Goal: Task Accomplishment & Management: Manage account settings

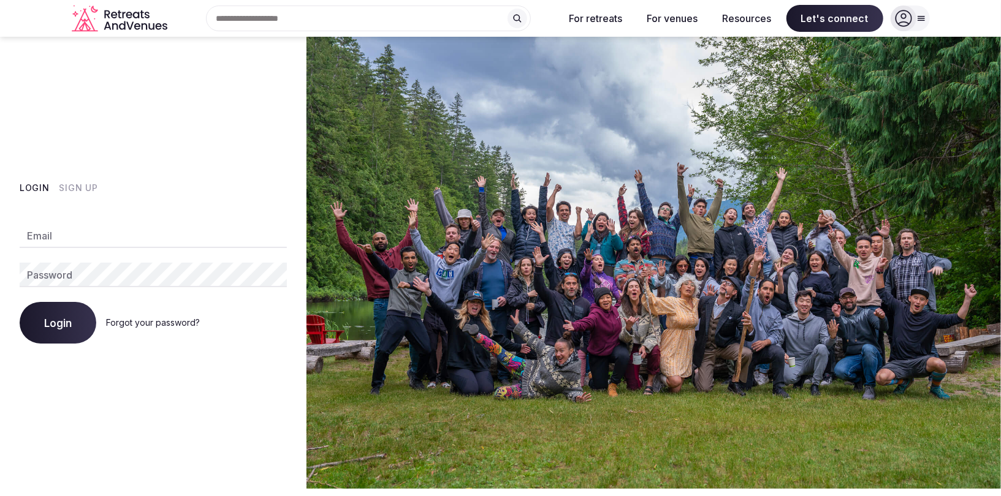
click at [91, 220] on div "Email Password Login Forgot your password?" at bounding box center [153, 276] width 267 height 135
click at [88, 238] on input "Email" at bounding box center [153, 236] width 267 height 25
type input "**********"
click at [37, 330] on button "Login" at bounding box center [58, 323] width 77 height 42
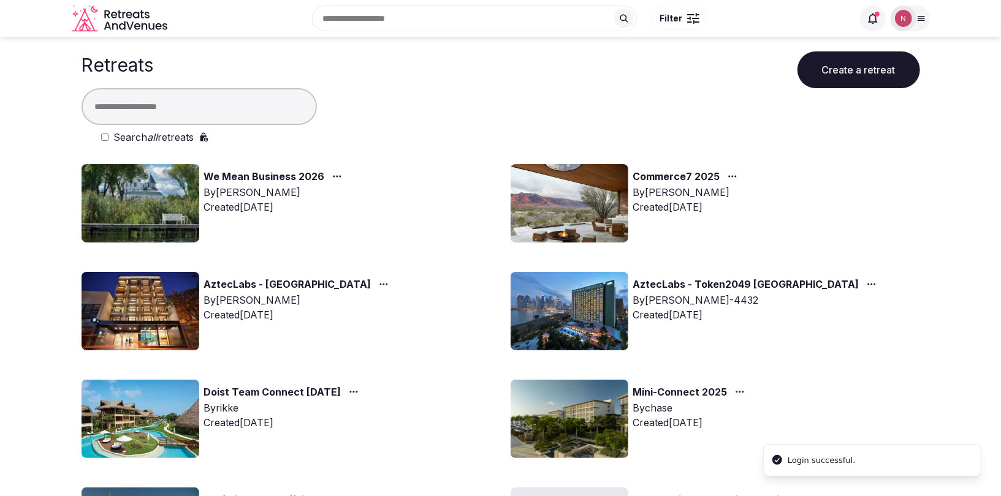
click at [234, 175] on link "We Mean Business 2026" at bounding box center [264, 177] width 121 height 16
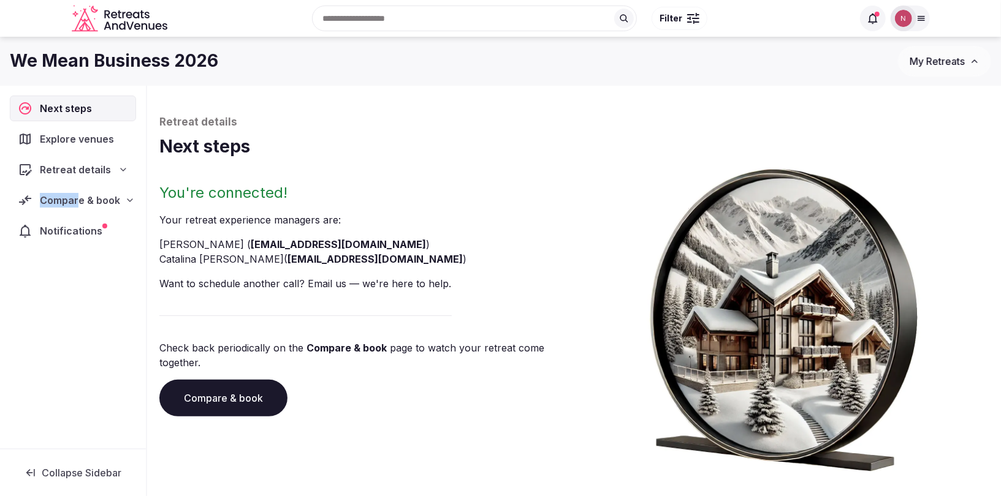
click at [78, 191] on div "Compare & book" at bounding box center [73, 201] width 126 height 26
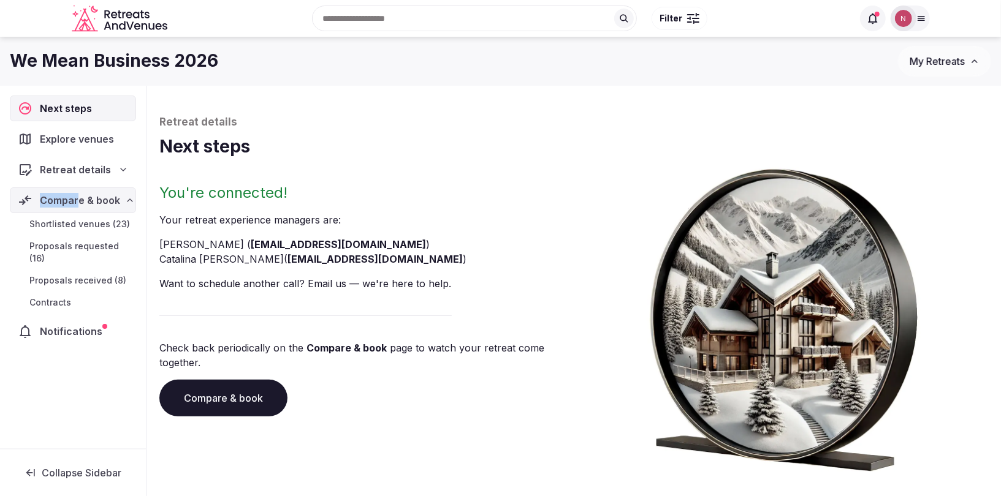
click at [67, 275] on span "Proposals received (8)" at bounding box center [77, 281] width 97 height 12
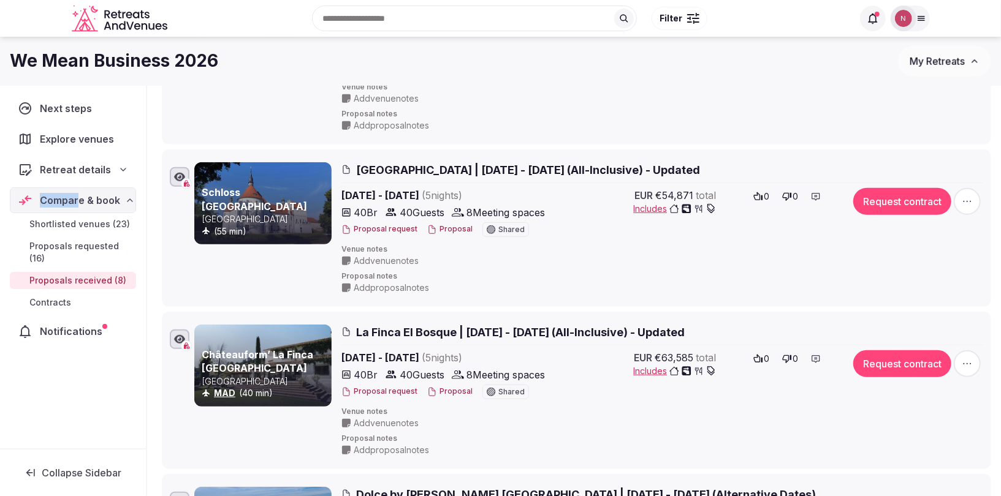
scroll to position [535, 0]
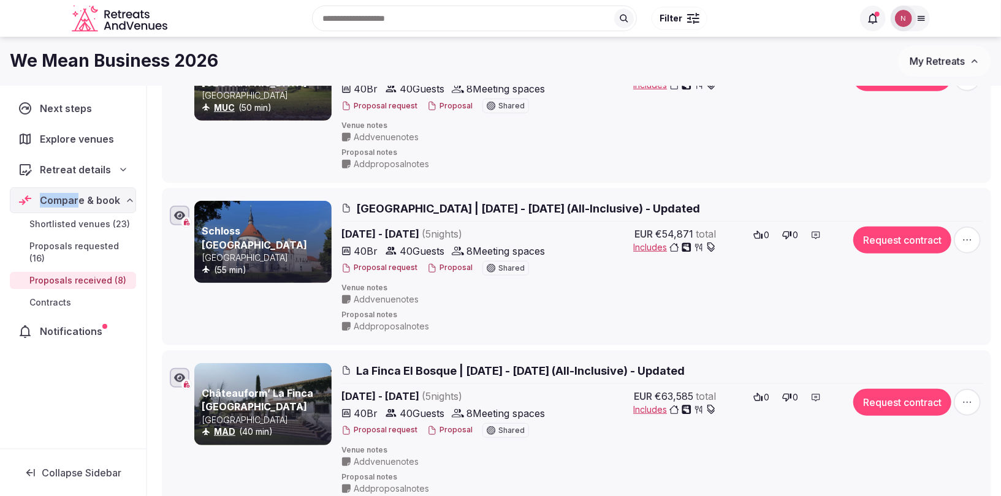
click at [257, 241] on link "Schloss Drehna" at bounding box center [254, 238] width 105 height 26
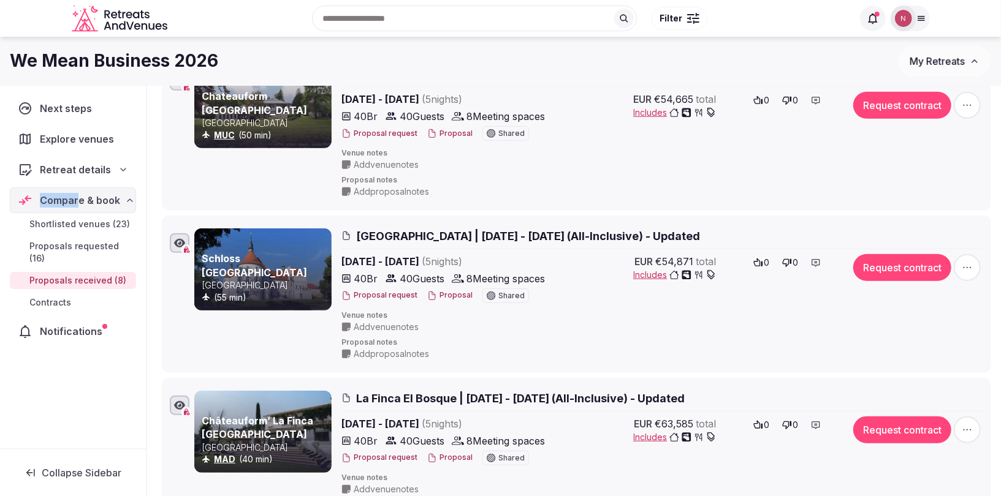
scroll to position [420, 0]
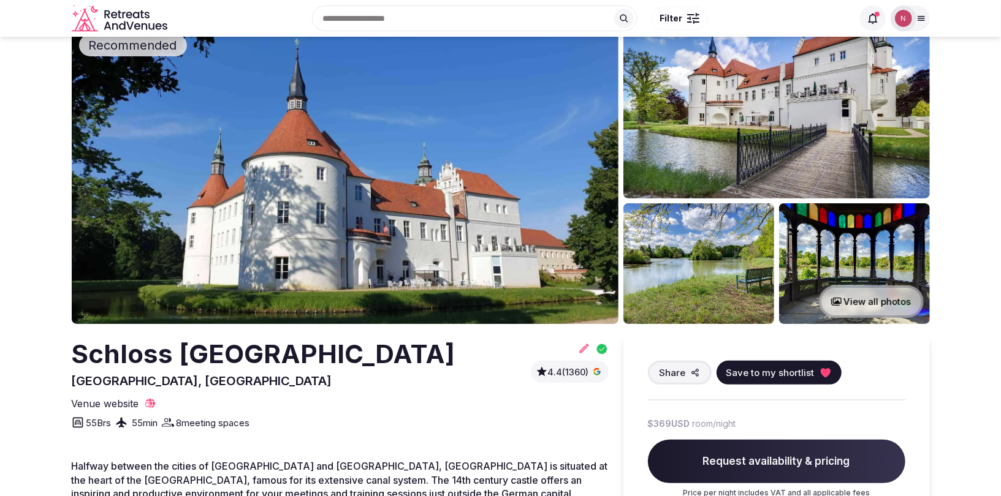
scroll to position [35, 0]
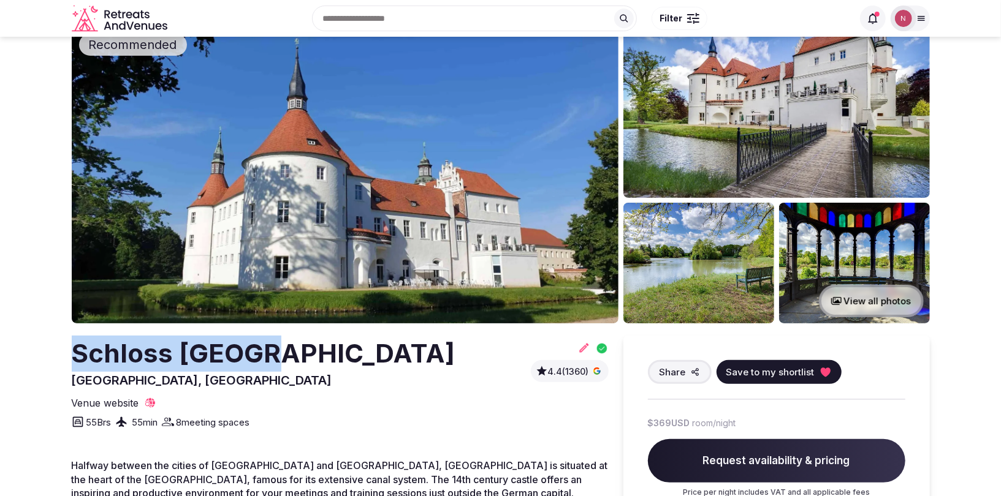
drag, startPoint x: 66, startPoint y: 352, endPoint x: 283, endPoint y: 357, distance: 217.0
copy h2 "Schloss Drehna"
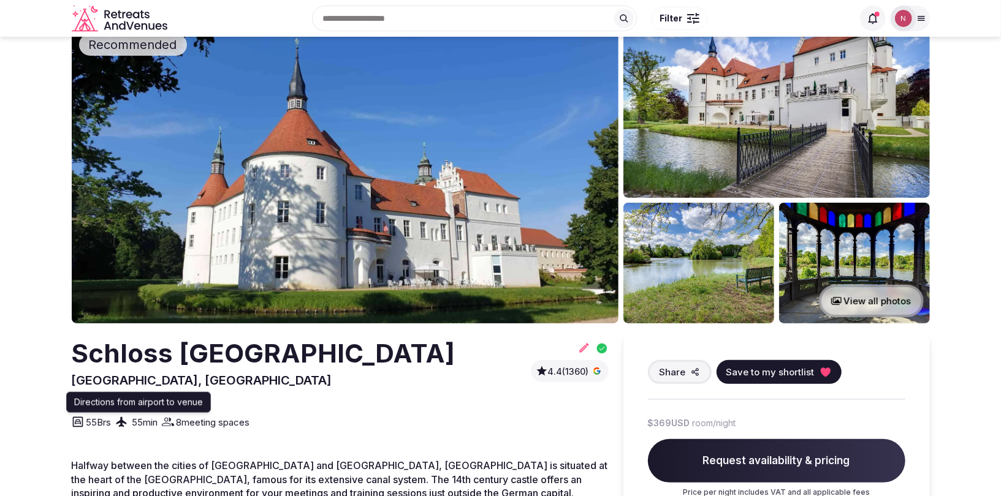
click at [134, 423] on div "55 min" at bounding box center [136, 422] width 43 height 15
click at [126, 424] on icon at bounding box center [121, 422] width 10 height 10
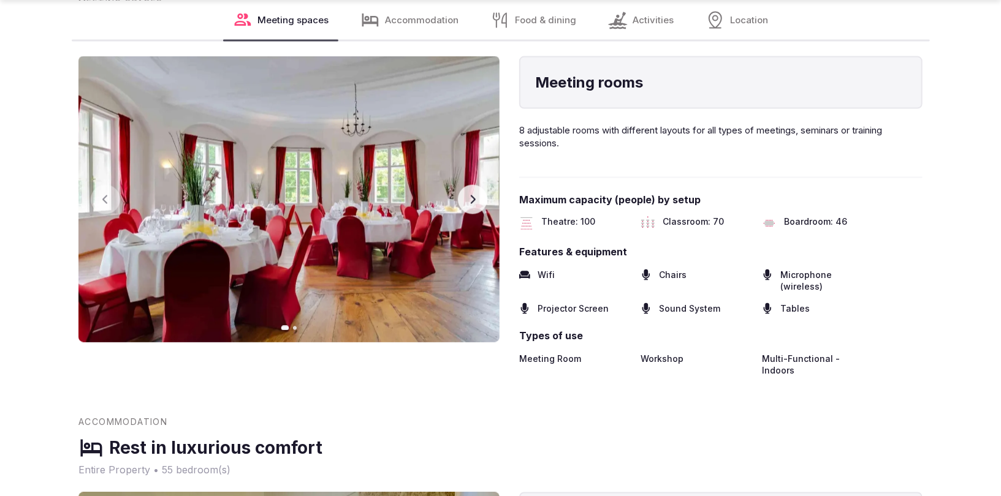
scroll to position [1303, 0]
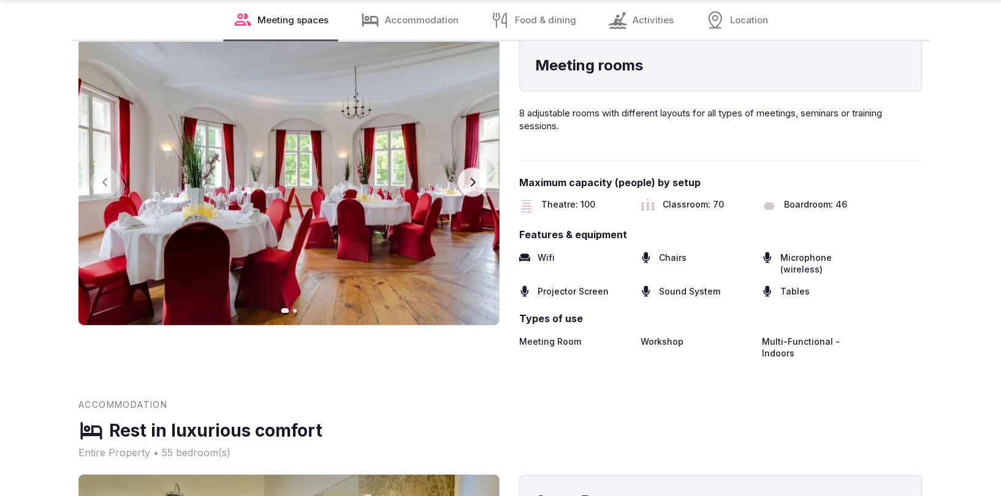
click at [508, 172] on div "Meeting rooms Previous slide Next slide Meeting rooms 8 adjustable rooms with d…" at bounding box center [500, 199] width 844 height 321
click at [465, 182] on button "Next slide" at bounding box center [472, 182] width 29 height 29
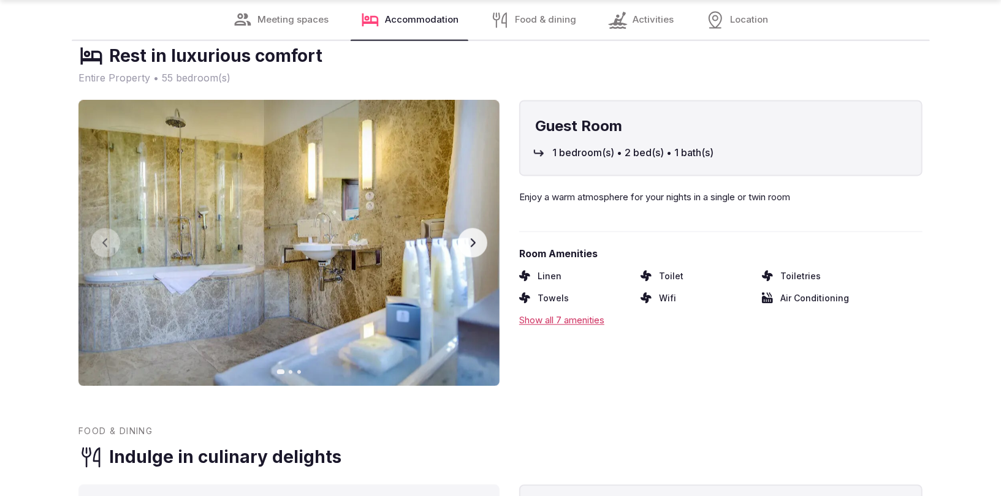
scroll to position [1679, 0]
click at [479, 227] on button "Next slide" at bounding box center [472, 241] width 29 height 29
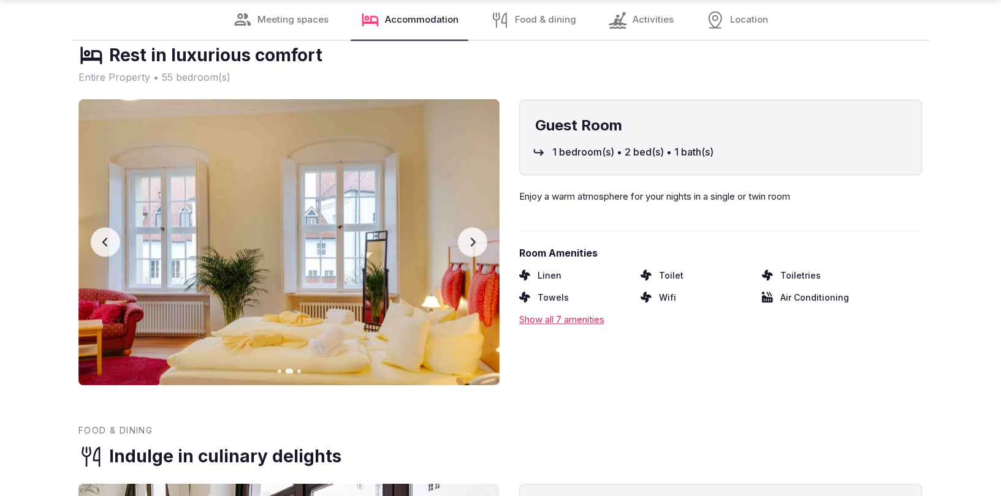
click at [479, 227] on button "Next slide" at bounding box center [472, 241] width 29 height 29
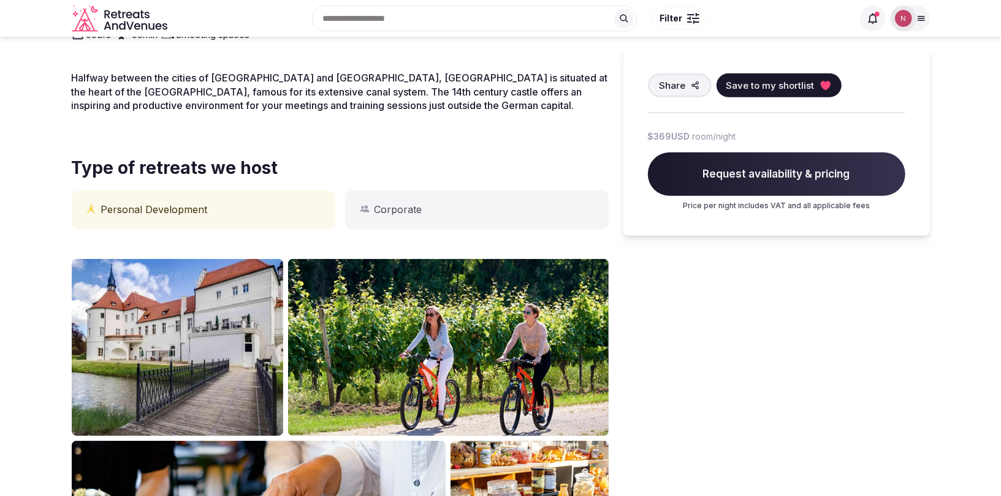
scroll to position [181, 0]
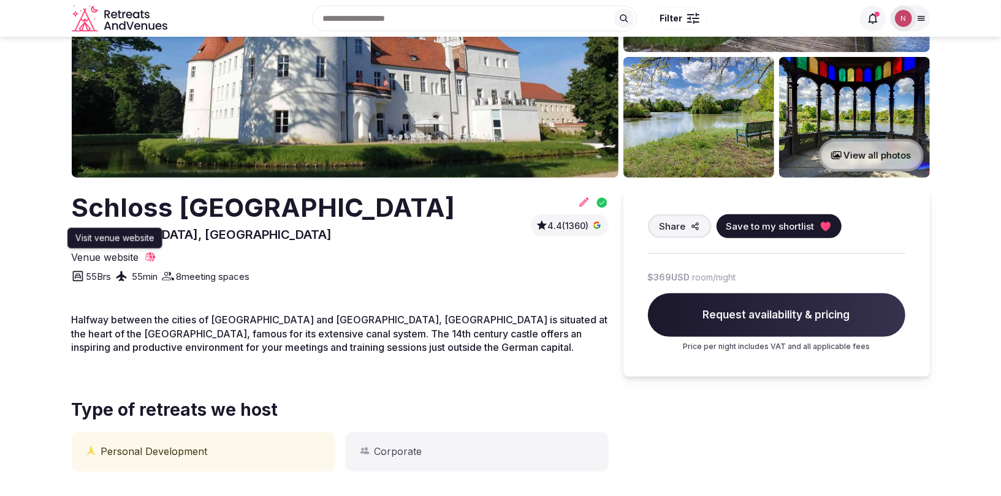
click at [151, 256] on icon at bounding box center [150, 258] width 10 height 10
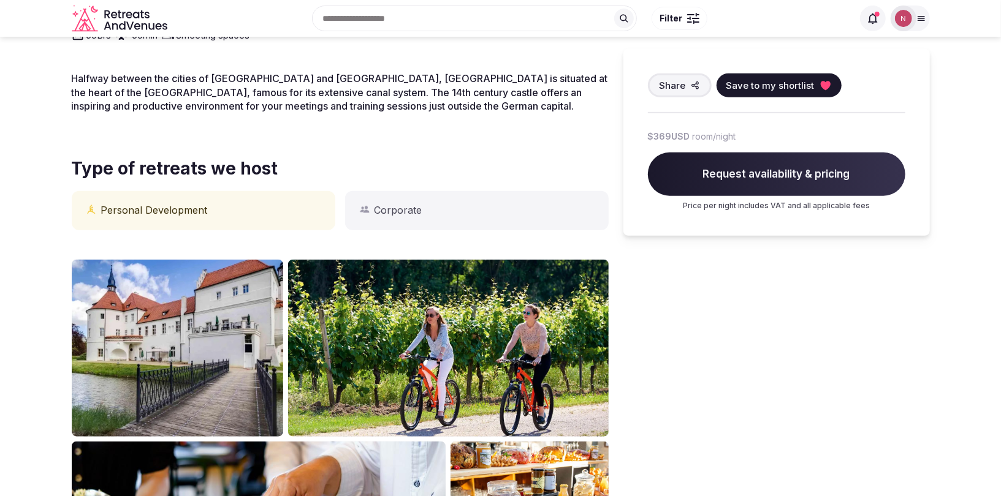
scroll to position [0, 0]
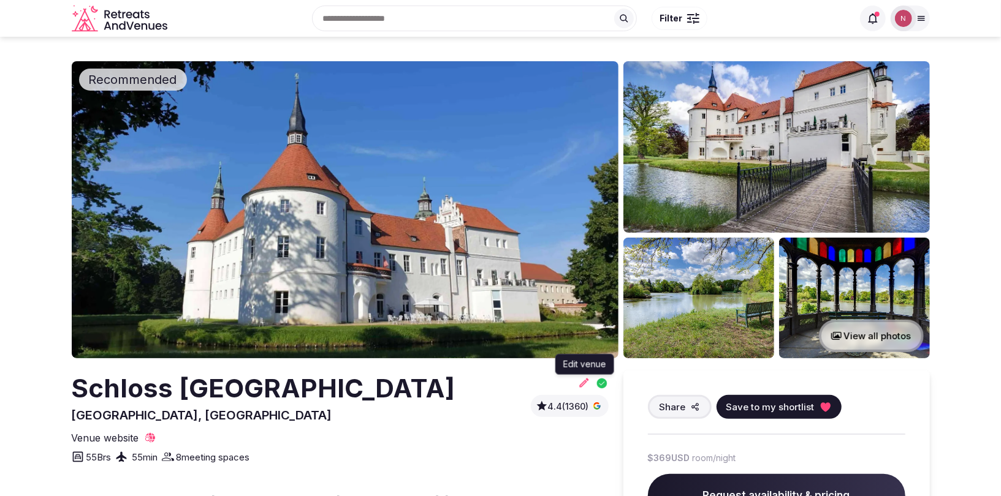
click at [586, 384] on icon at bounding box center [584, 383] width 12 height 12
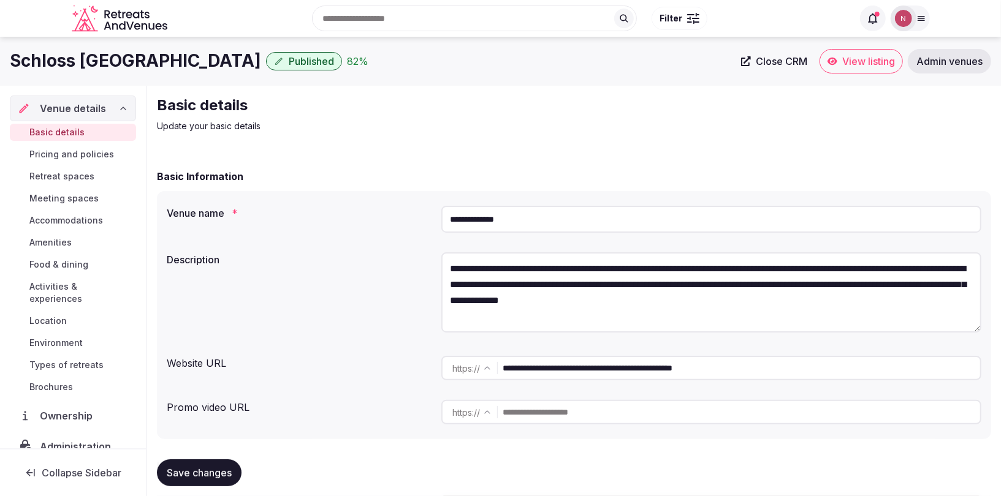
click at [480, 221] on input "**********" at bounding box center [711, 219] width 540 height 27
type input "**********"
drag, startPoint x: 756, startPoint y: 372, endPoint x: 468, endPoint y: 362, distance: 288.9
click at [468, 362] on div "**********" at bounding box center [711, 368] width 540 height 25
paste input "text"
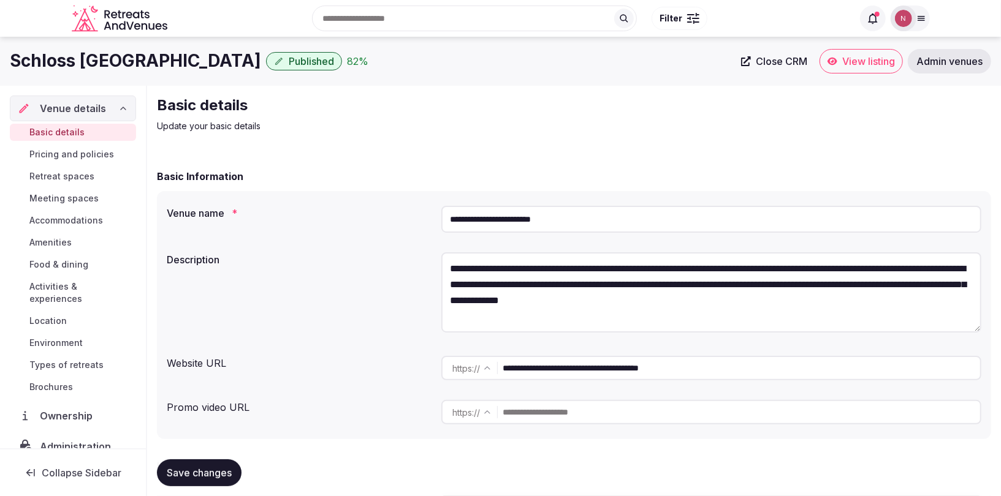
paste input "**********"
type input "**********"
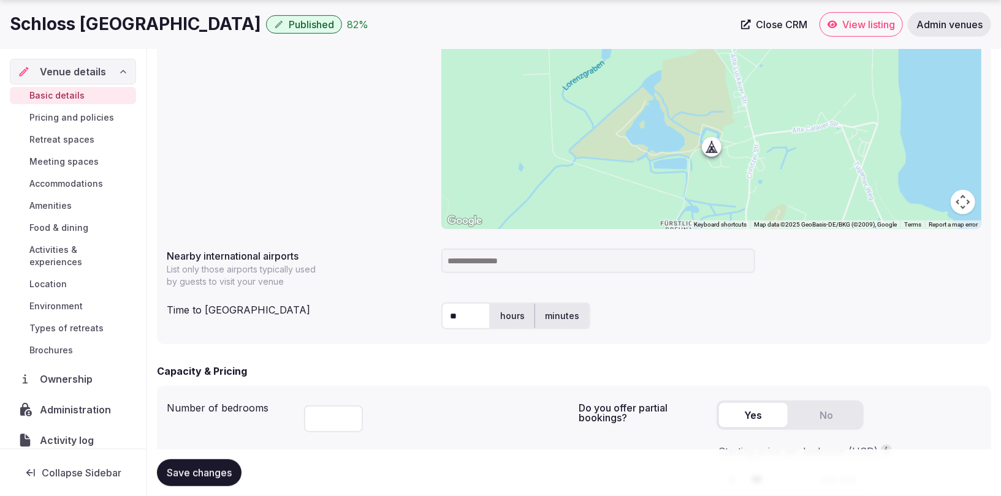
scroll to position [496, 0]
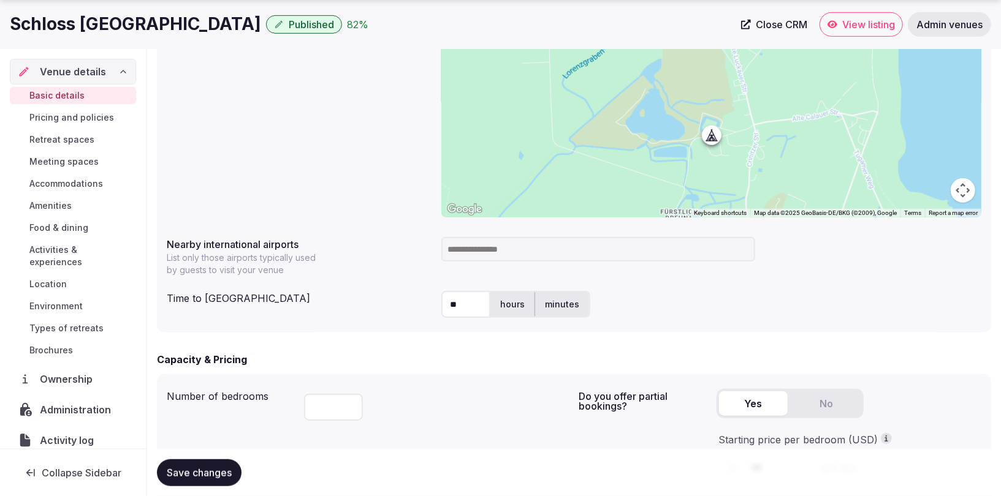
click at [549, 238] on input at bounding box center [598, 249] width 314 height 25
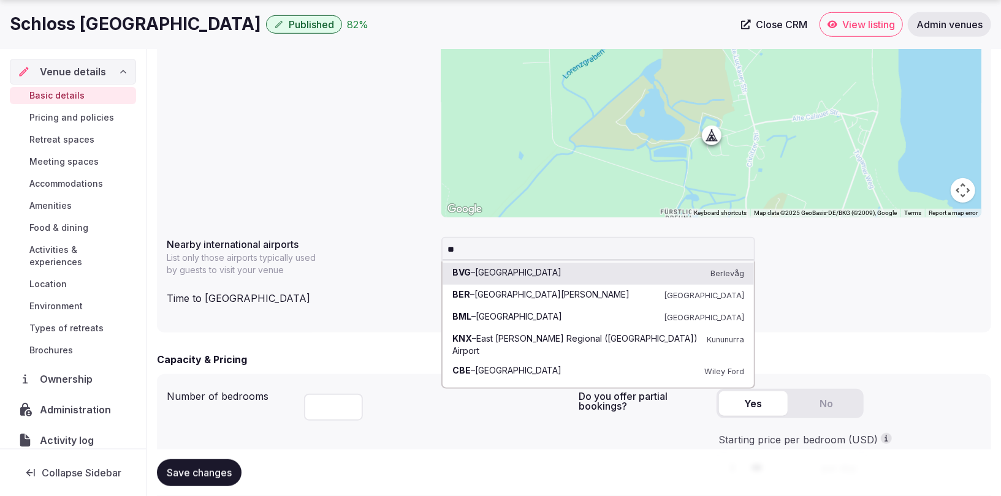
type input "*"
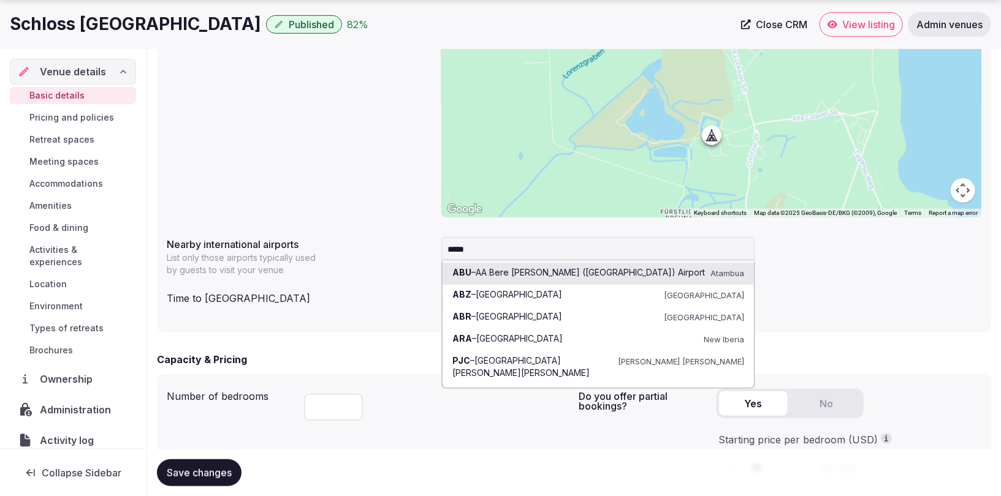
type input "******"
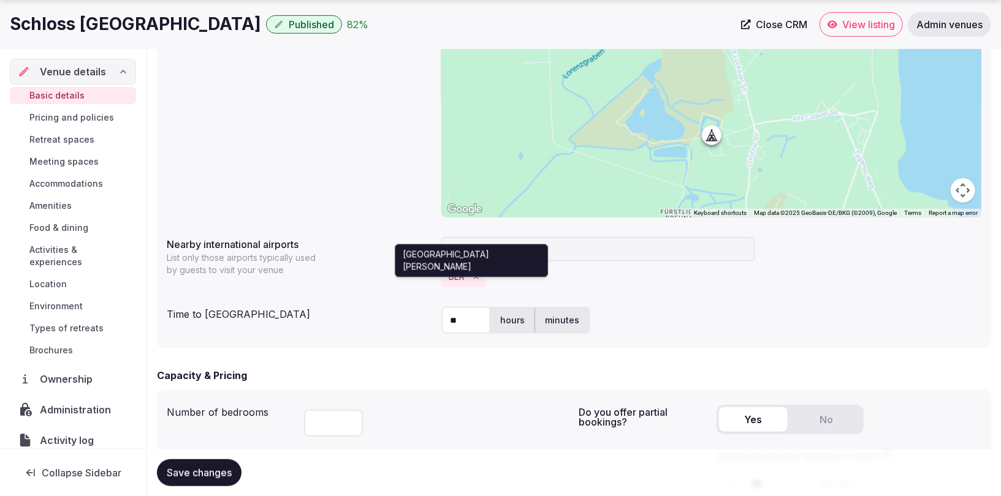
click at [453, 274] on button "BER" at bounding box center [457, 277] width 16 height 12
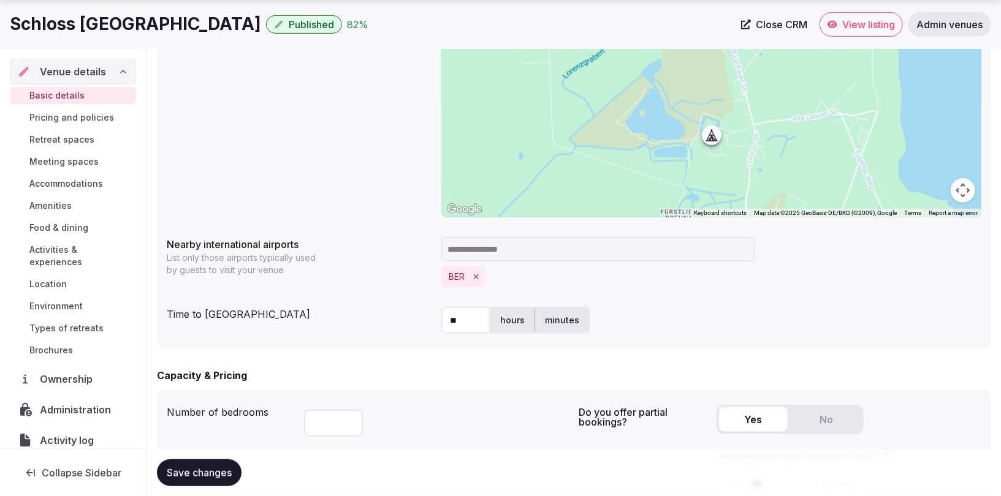
click at [454, 275] on button "BER" at bounding box center [457, 277] width 16 height 12
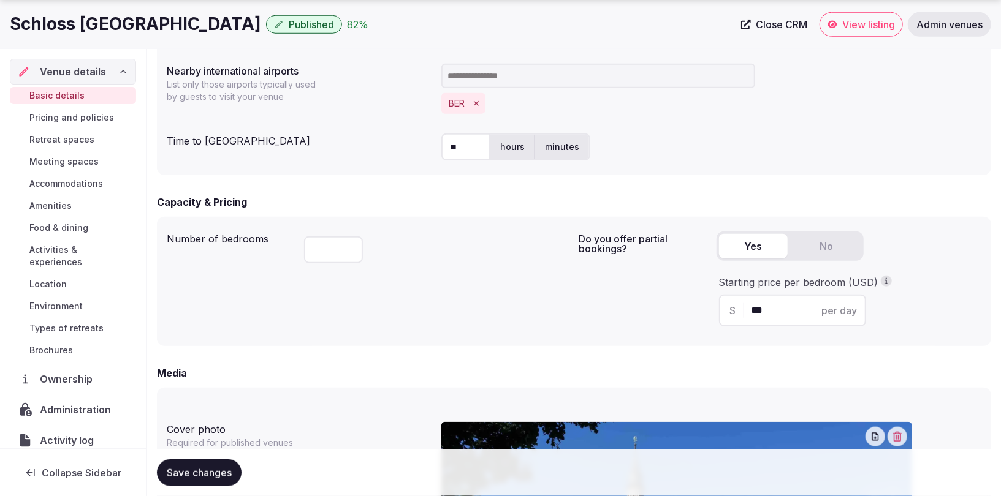
scroll to position [798, 0]
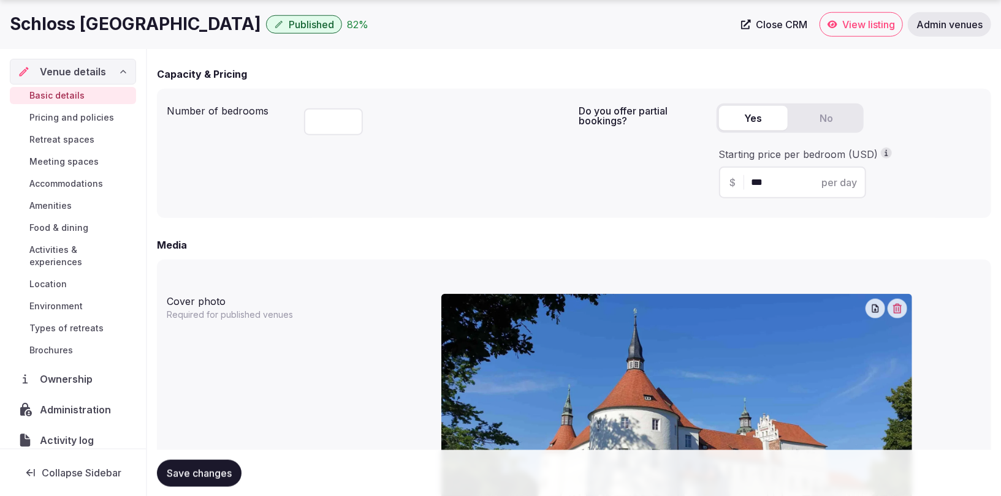
click at [202, 477] on span "Save changes" at bounding box center [199, 473] width 65 height 12
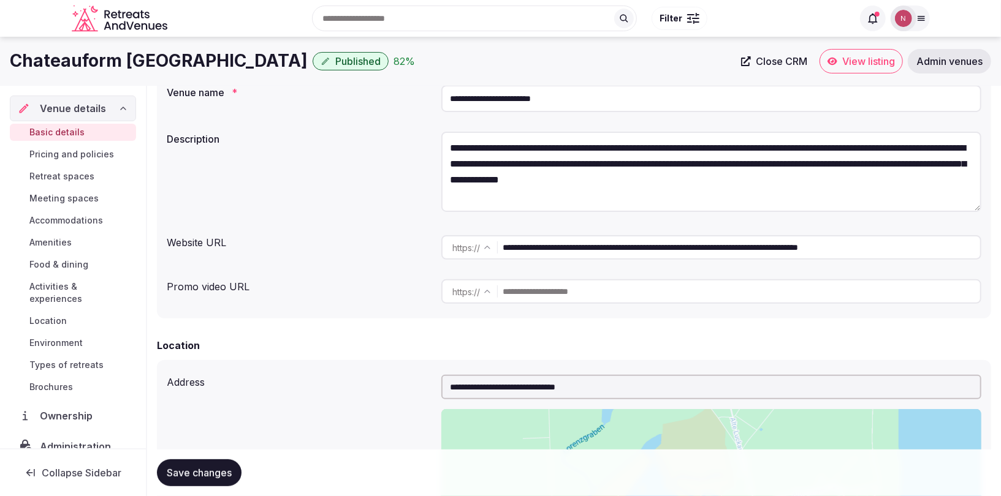
scroll to position [0, 0]
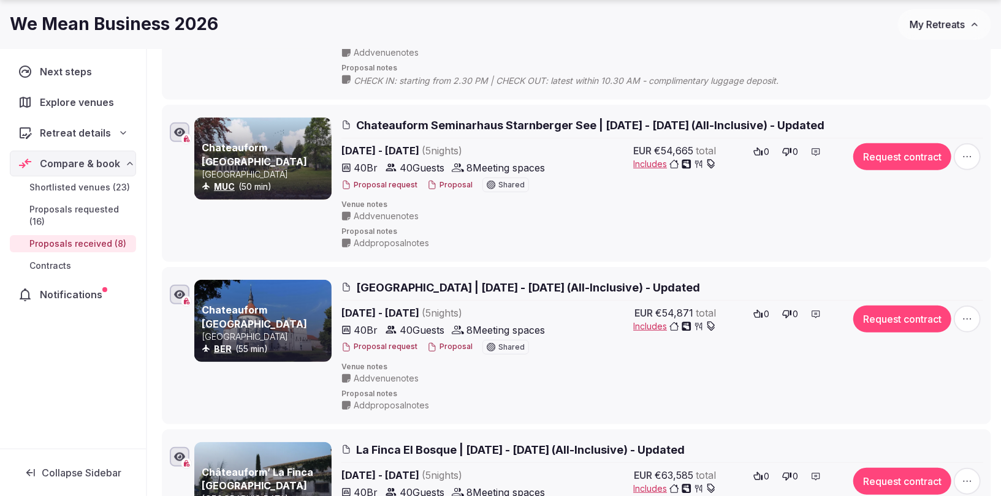
scroll to position [509, 0]
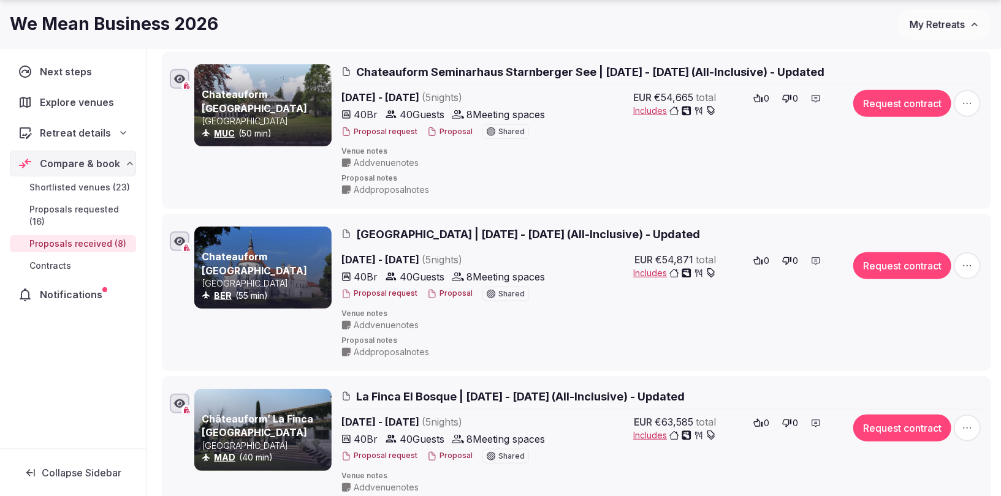
click at [429, 234] on span "[GEOGRAPHIC_DATA] | [DATE] - [DATE] (All-Inclusive) - Updated" at bounding box center [528, 234] width 344 height 15
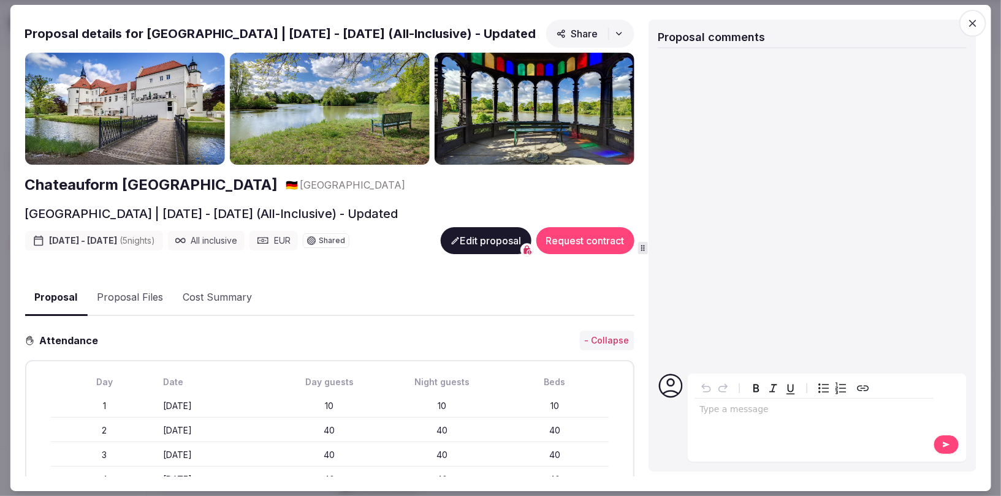
click at [970, 23] on icon "button" at bounding box center [973, 23] width 12 height 12
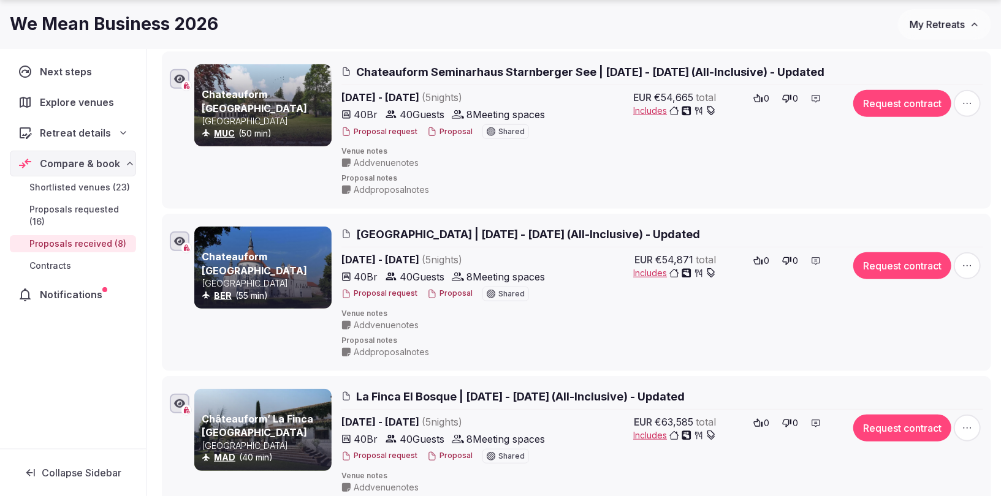
click at [433, 230] on span "Schloss Drehna | May 31 - June 5, 2026 (All-Inclusive) - Updated" at bounding box center [528, 234] width 344 height 15
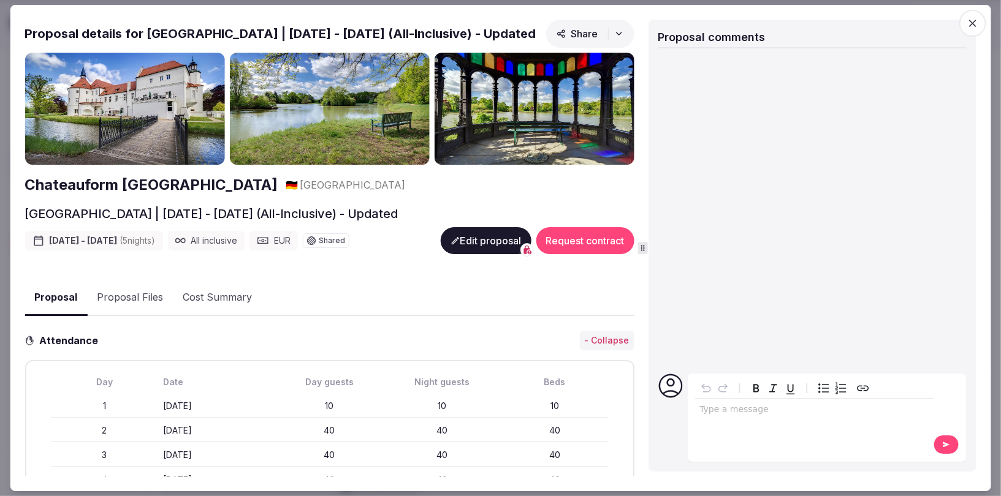
click at [389, 31] on h2 "Proposal details for Schloss Drehna | May 31 - June 5, 2026 (All-Inclusive) - U…" at bounding box center [280, 33] width 511 height 17
click at [973, 23] on icon "button" at bounding box center [972, 23] width 7 height 7
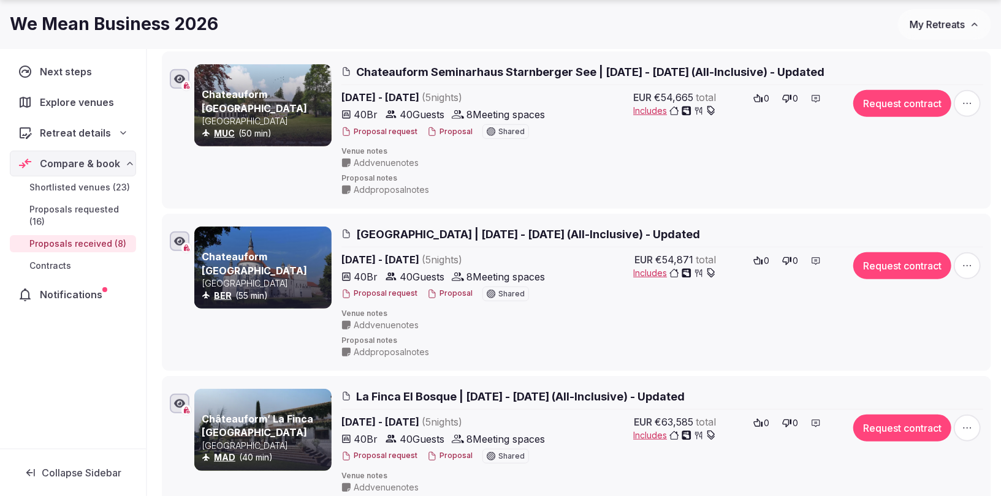
click at [253, 267] on h3 "Chateauform Schloss Drehna" at bounding box center [265, 264] width 127 height 28
click at [228, 282] on p "Germany" at bounding box center [265, 284] width 127 height 12
click at [400, 229] on span "Schloss Drehna | May 31 - June 5, 2026 (All-Inclusive) - Updated" at bounding box center [528, 234] width 344 height 15
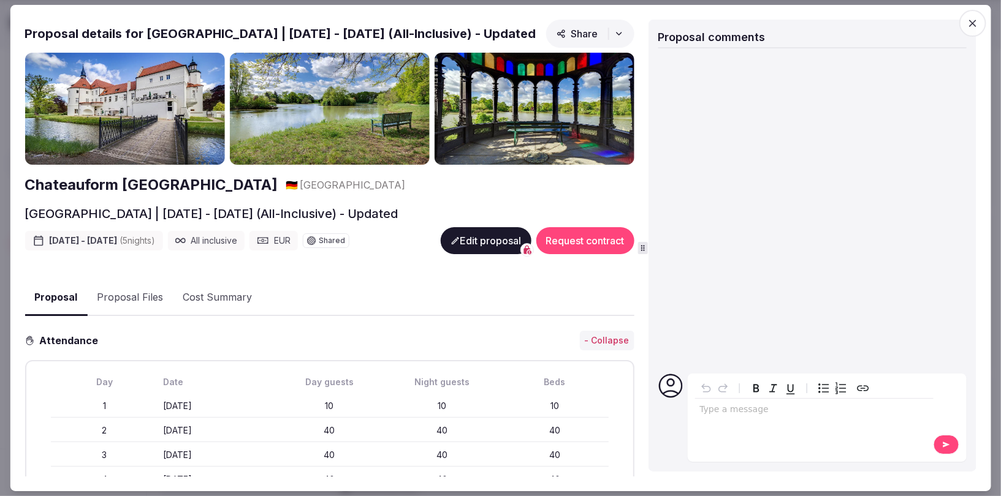
click at [474, 246] on button "Edit proposal" at bounding box center [485, 240] width 91 height 27
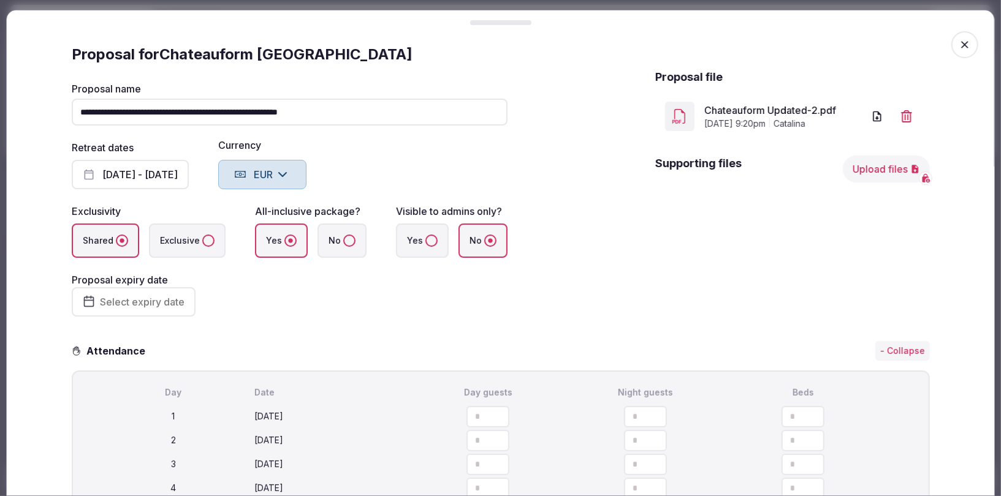
click at [88, 112] on input "**********" at bounding box center [290, 112] width 436 height 27
drag, startPoint x: 162, startPoint y: 50, endPoint x: 256, endPoint y: 52, distance: 93.8
click at [256, 52] on div "Proposal for Chateauform Schloss Drehna" at bounding box center [501, 55] width 858 height 20
drag, startPoint x: 256, startPoint y: 52, endPoint x: 155, endPoint y: 57, distance: 101.3
click at [166, 49] on div "Proposal for Chateauform Schloss Drehna" at bounding box center [501, 55] width 858 height 20
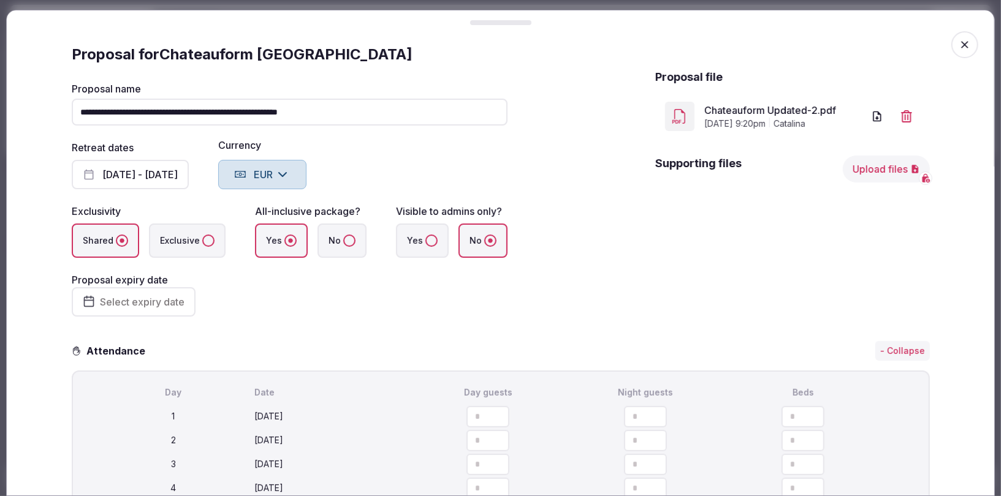
click at [85, 111] on input "**********" at bounding box center [290, 112] width 436 height 27
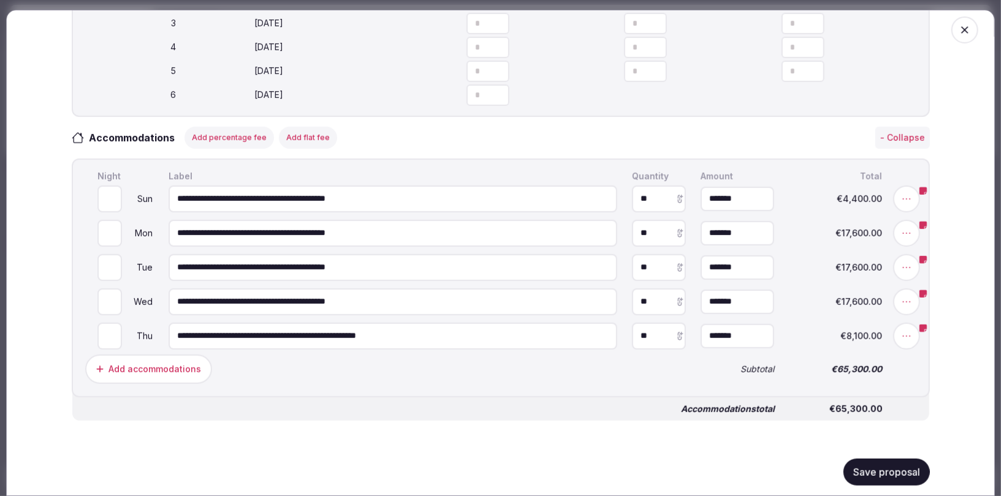
scroll to position [603, 0]
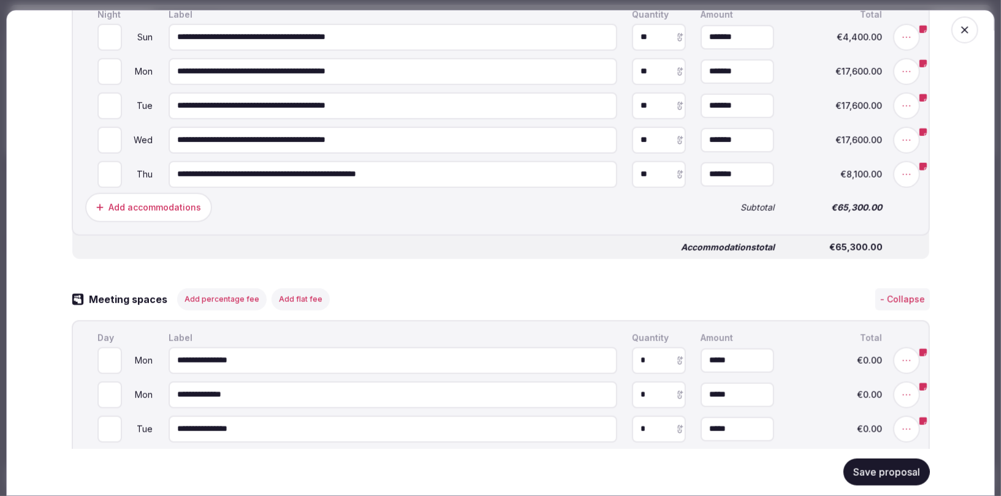
type input "**********"
click at [902, 473] on button "Save proposal" at bounding box center [886, 472] width 86 height 27
click at [880, 472] on button "Save proposal" at bounding box center [886, 472] width 86 height 27
click at [868, 474] on button "Save proposal" at bounding box center [886, 472] width 86 height 27
click at [967, 28] on icon "button" at bounding box center [964, 29] width 7 height 7
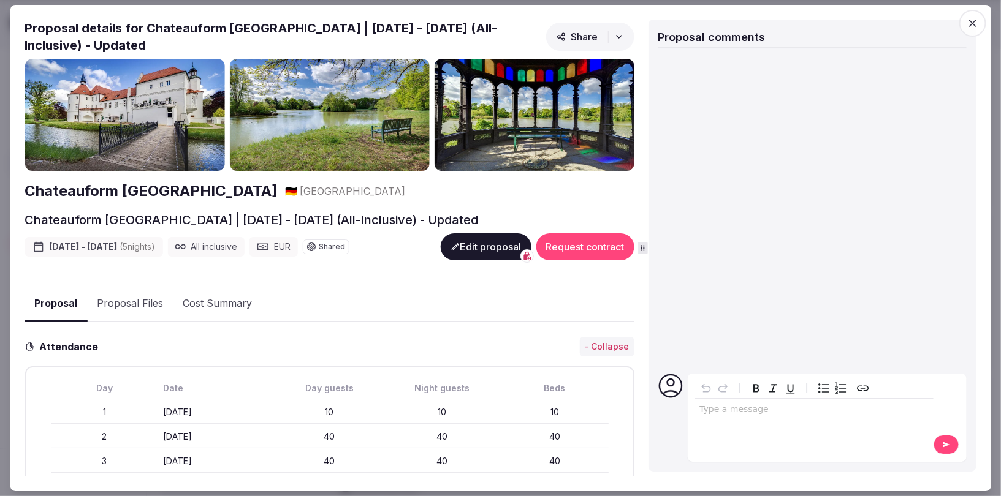
click at [979, 21] on icon "button" at bounding box center [973, 23] width 12 height 12
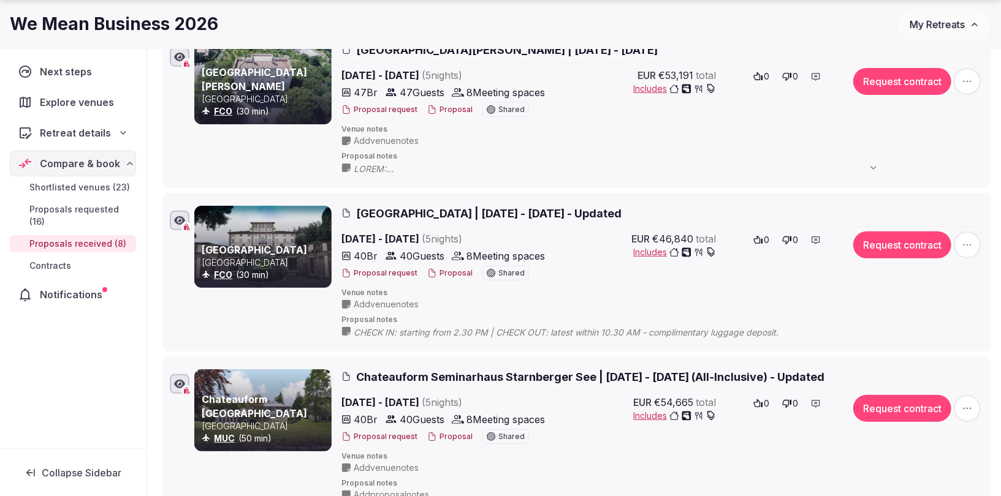
scroll to position [221, 0]
